Goal: Transaction & Acquisition: Obtain resource

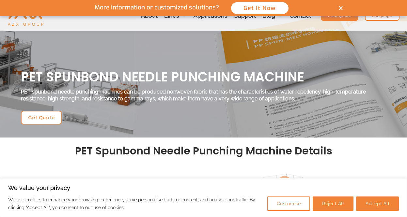
scroll to position [27, 0]
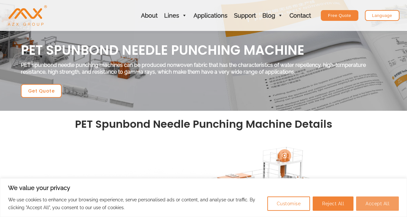
click at [391, 203] on button "Accept All" at bounding box center [377, 204] width 43 height 14
checkbox input "true"
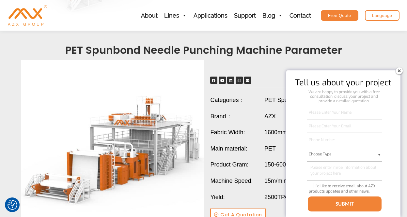
scroll to position [355, 0]
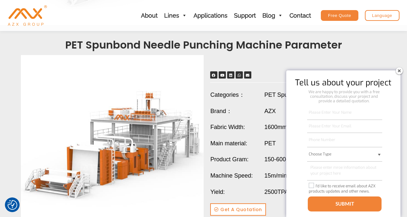
click at [398, 69] on img at bounding box center [399, 71] width 10 height 10
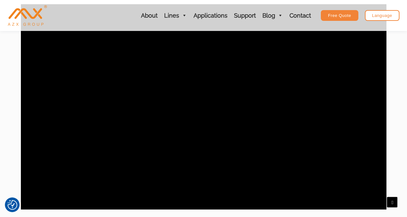
scroll to position [630, 0]
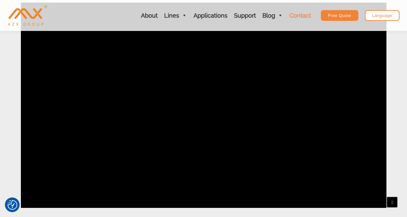
click at [300, 13] on link "Contact" at bounding box center [300, 15] width 28 height 31
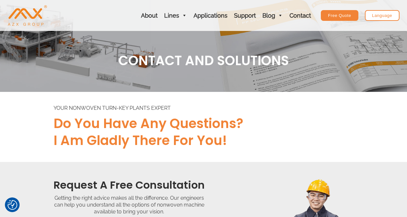
click at [15, 14] on img "AZX Nonwoven Machine" at bounding box center [27, 15] width 39 height 21
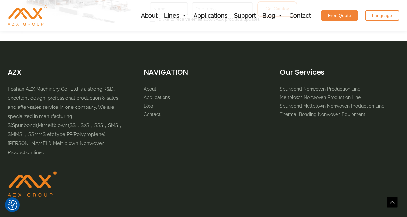
scroll to position [1012, 0]
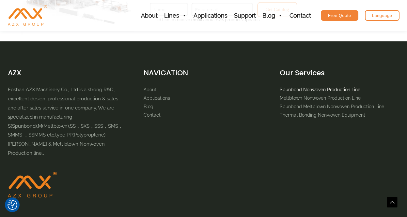
click at [300, 91] on link "Spunbond Nonwoven Production Line" at bounding box center [320, 89] width 81 height 5
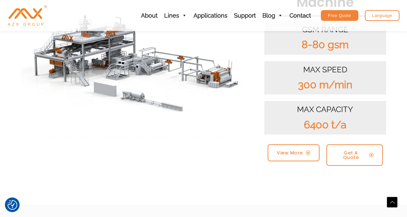
scroll to position [192, 0]
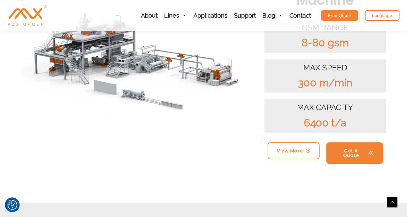
click at [348, 150] on span "Get A Quote" at bounding box center [350, 153] width 30 height 9
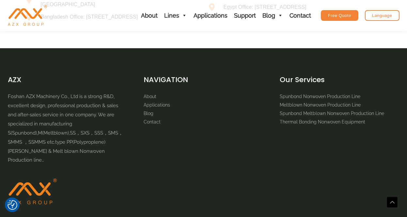
scroll to position [545, 0]
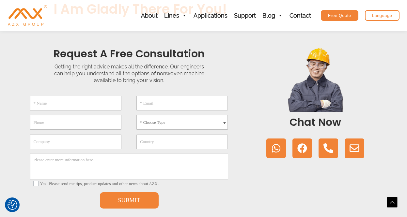
click at [151, 152] on div "* Choose Type Meltblown Non woven Machine Spunbond Non woven Machine Spun-melt …" at bounding box center [129, 152] width 212 height 131
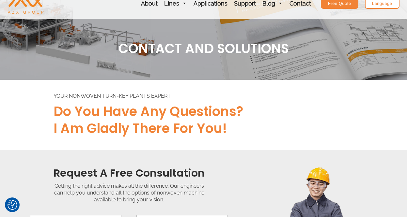
scroll to position [0, 0]
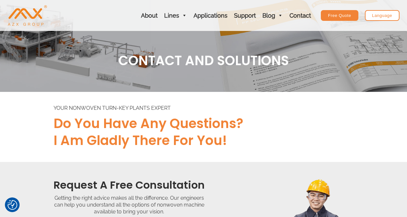
click at [27, 12] on img "AZX Nonwoven Machine" at bounding box center [27, 15] width 39 height 21
